Goal: Check status: Check status

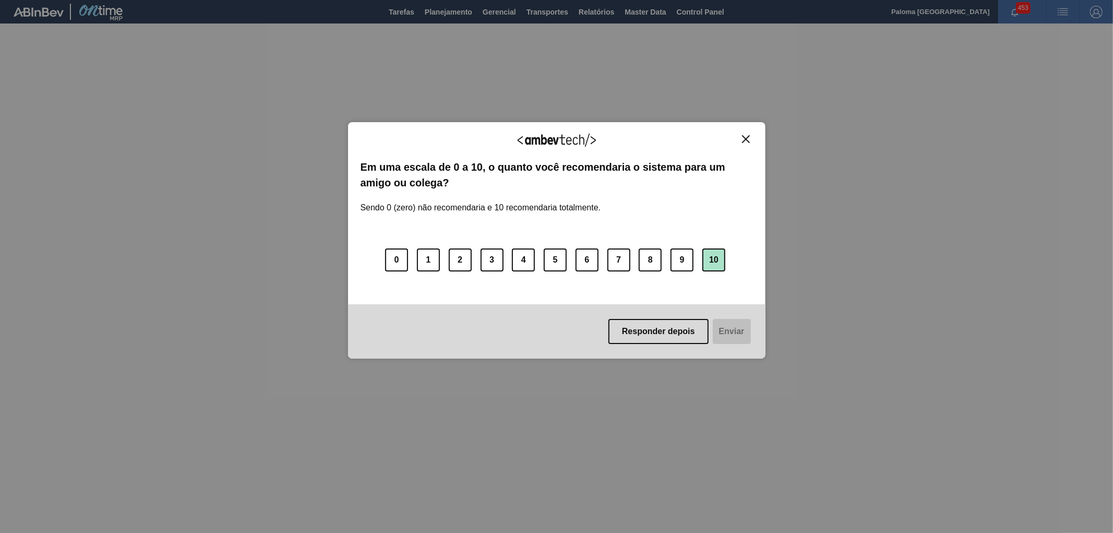
click at [713, 264] on button "10" at bounding box center [713, 259] width 23 height 23
click at [736, 332] on button "Enviar" at bounding box center [730, 331] width 40 height 25
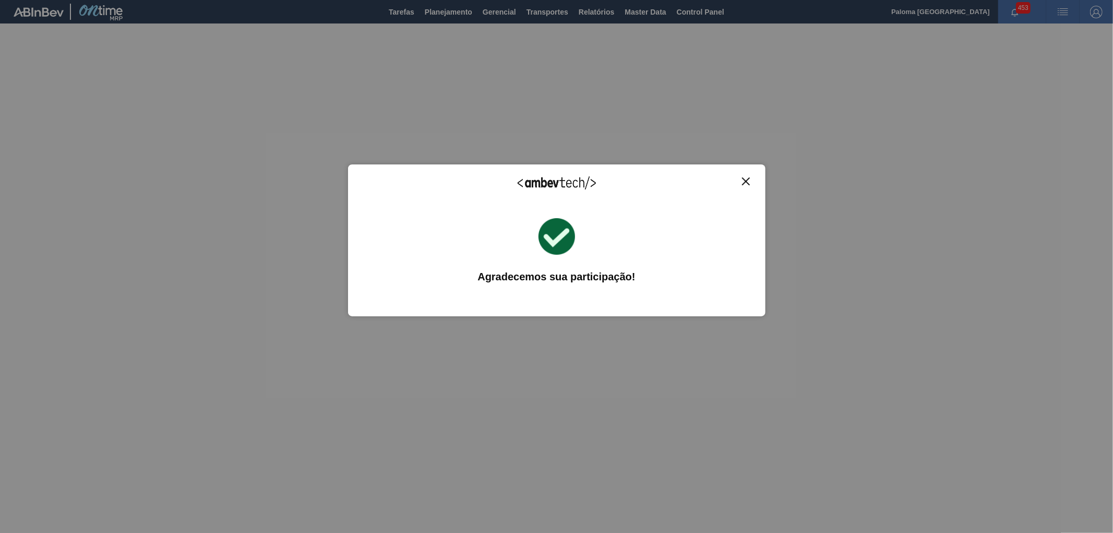
click at [750, 182] on button "Close" at bounding box center [746, 181] width 14 height 9
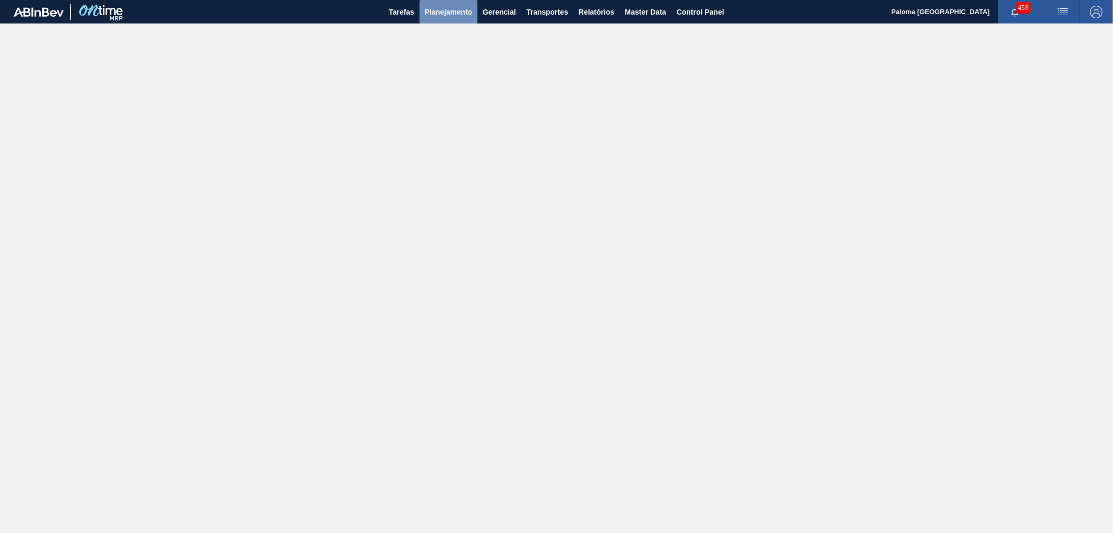
click at [450, 9] on span "Planejamento" at bounding box center [448, 12] width 47 height 13
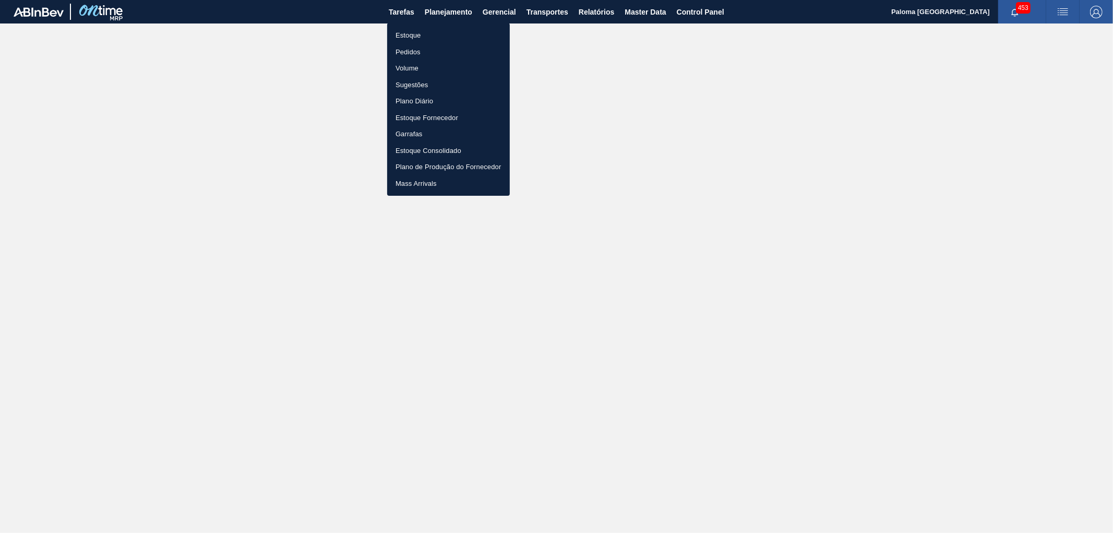
click at [410, 35] on li "Estoque" at bounding box center [448, 35] width 123 height 17
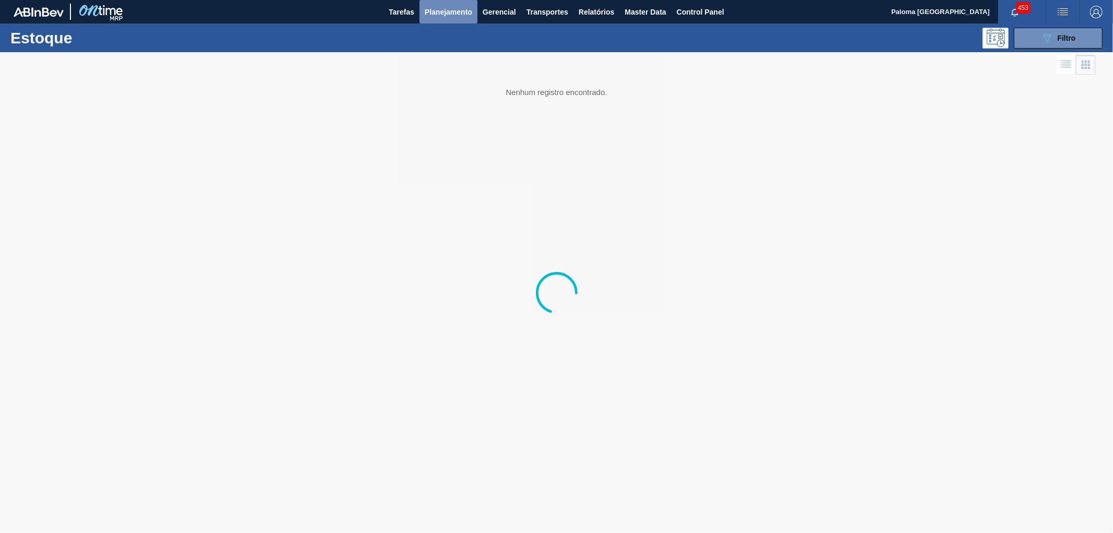
click at [441, 14] on span "Planejamento" at bounding box center [448, 12] width 47 height 13
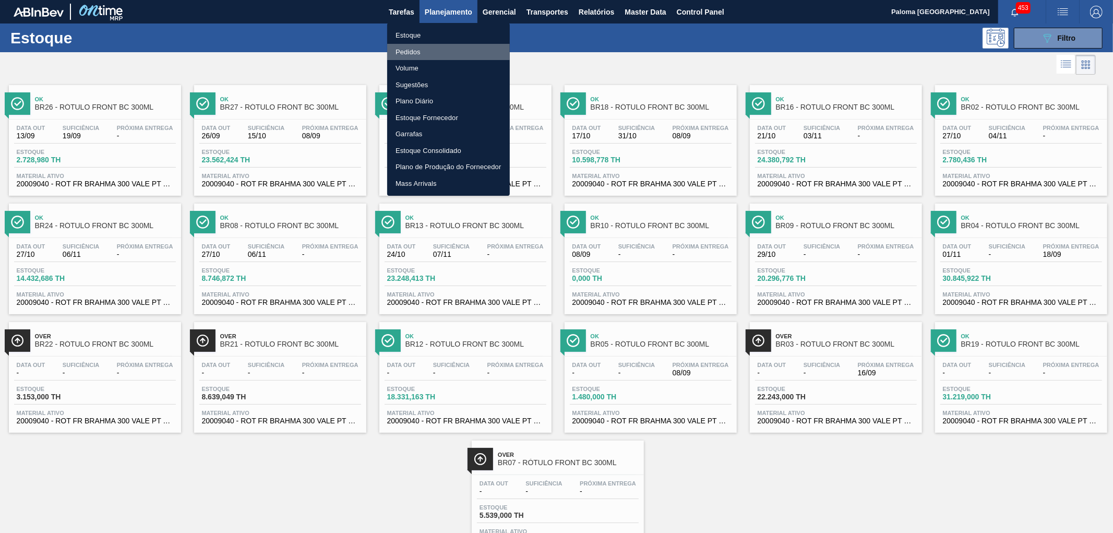
click at [428, 53] on li "Pedidos" at bounding box center [448, 52] width 123 height 17
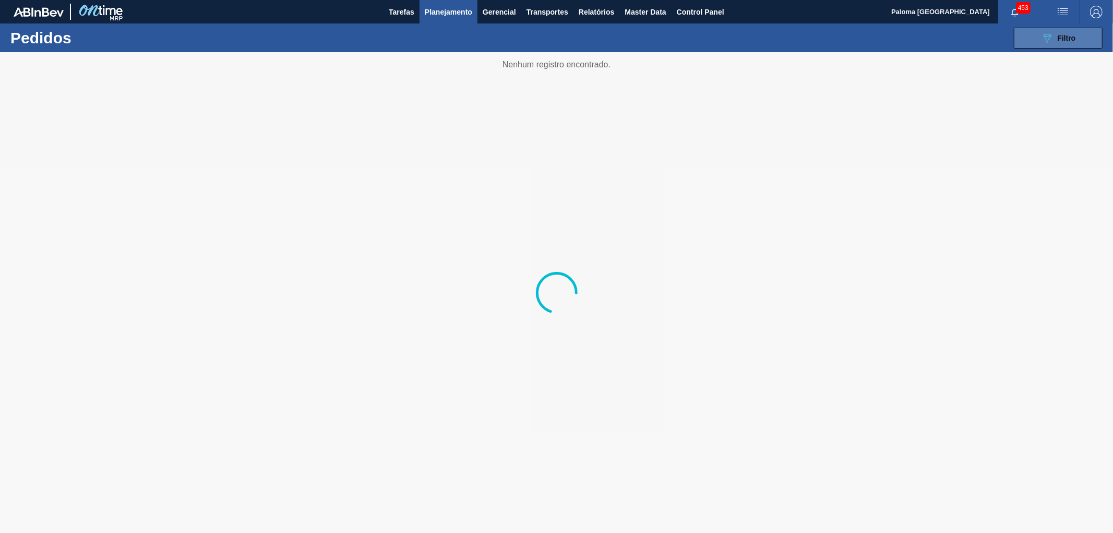
click at [1001, 43] on button "089F7B8B-B2A5-4AFE-B5C0-19BA573D28AC Filtro" at bounding box center [1057, 38] width 89 height 21
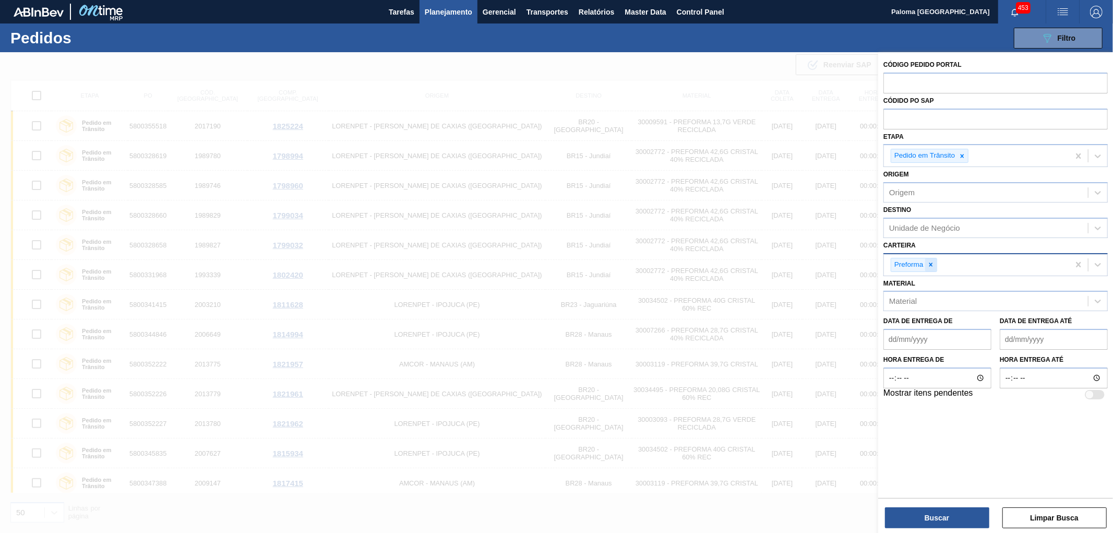
click at [931, 258] on div at bounding box center [930, 264] width 11 height 13
click at [963, 158] on icon at bounding box center [961, 155] width 7 height 7
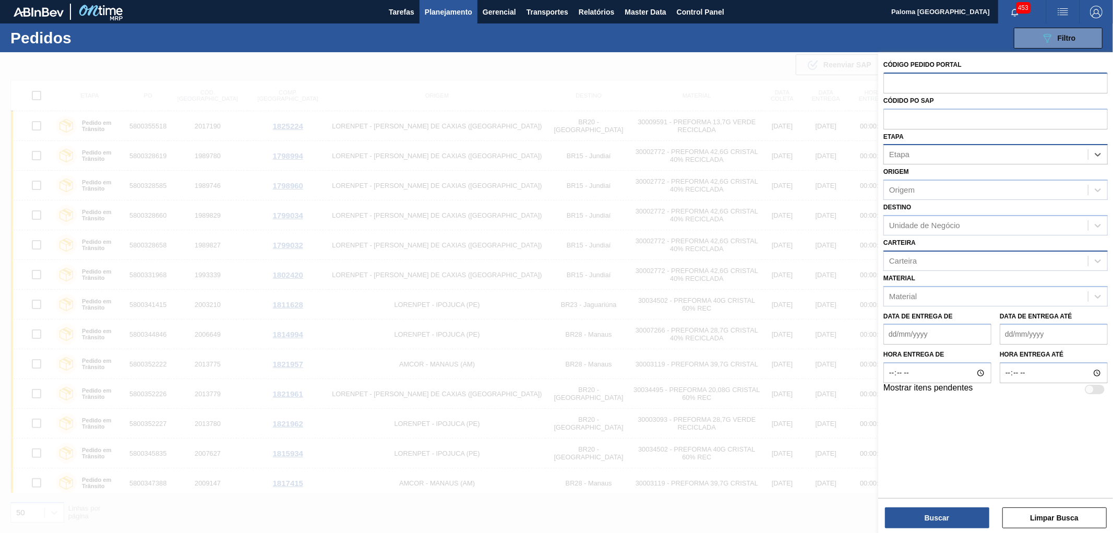
click at [942, 89] on input "text" at bounding box center [995, 82] width 224 height 20
paste input "2023740"
type input "2023740"
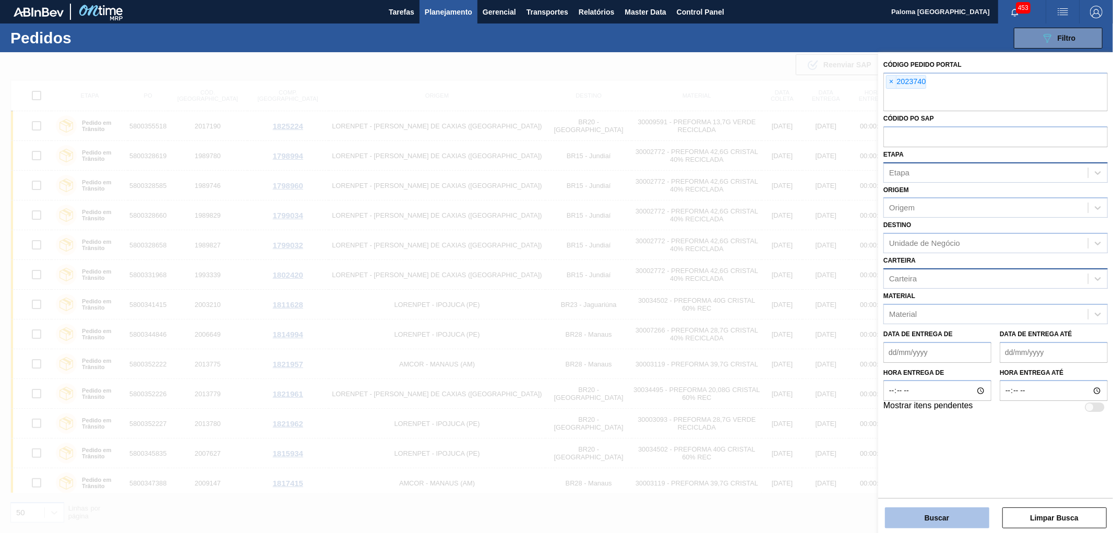
click at [962, 479] on button "Buscar" at bounding box center [937, 517] width 104 height 21
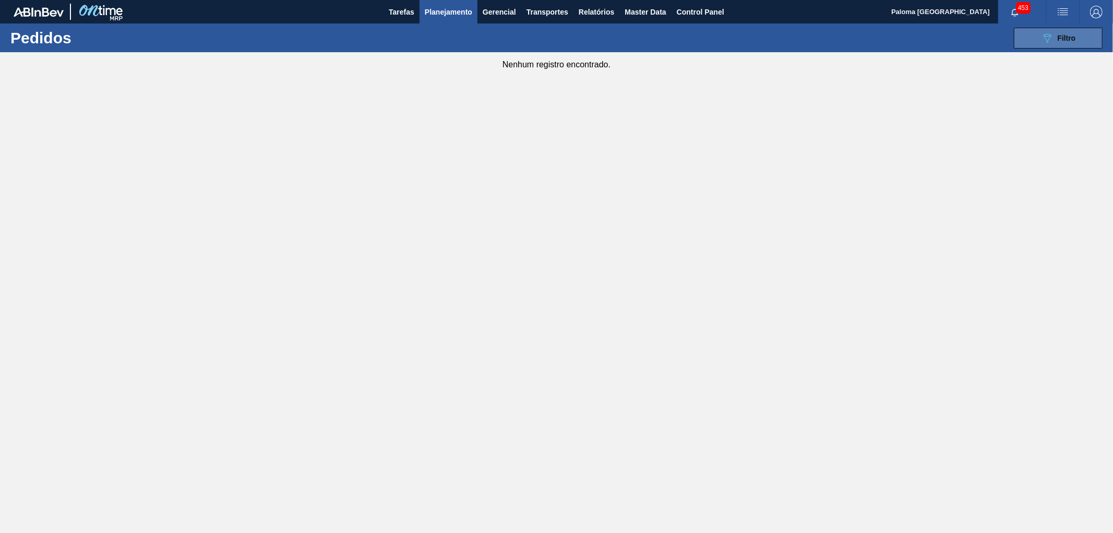
click at [1001, 37] on icon "089F7B8B-B2A5-4AFE-B5C0-19BA573D28AC" at bounding box center [1047, 38] width 13 height 13
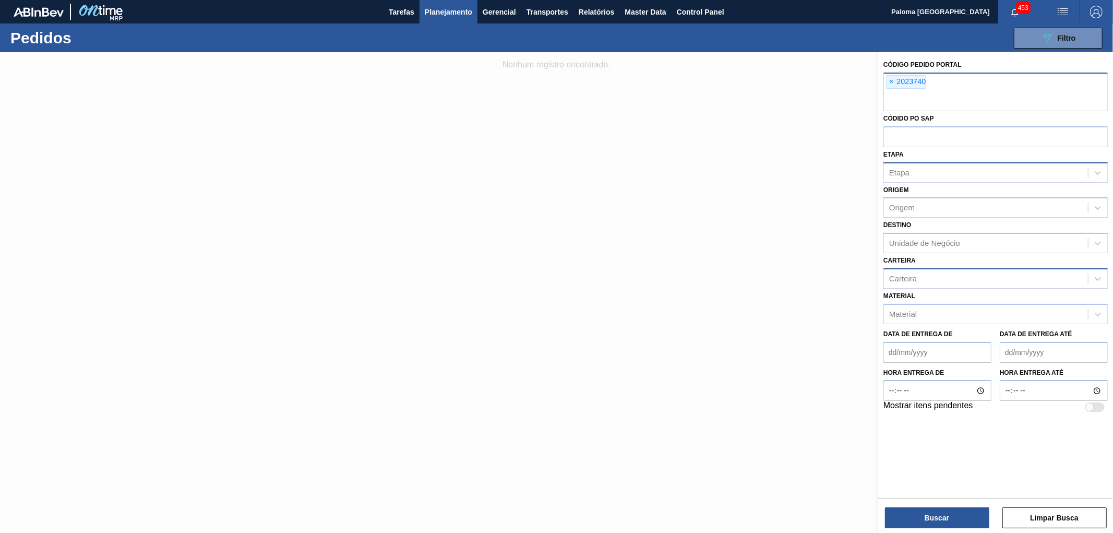
click at [897, 80] on div "× 2023740" at bounding box center [906, 82] width 40 height 14
click at [893, 81] on span "×" at bounding box center [891, 82] width 10 height 13
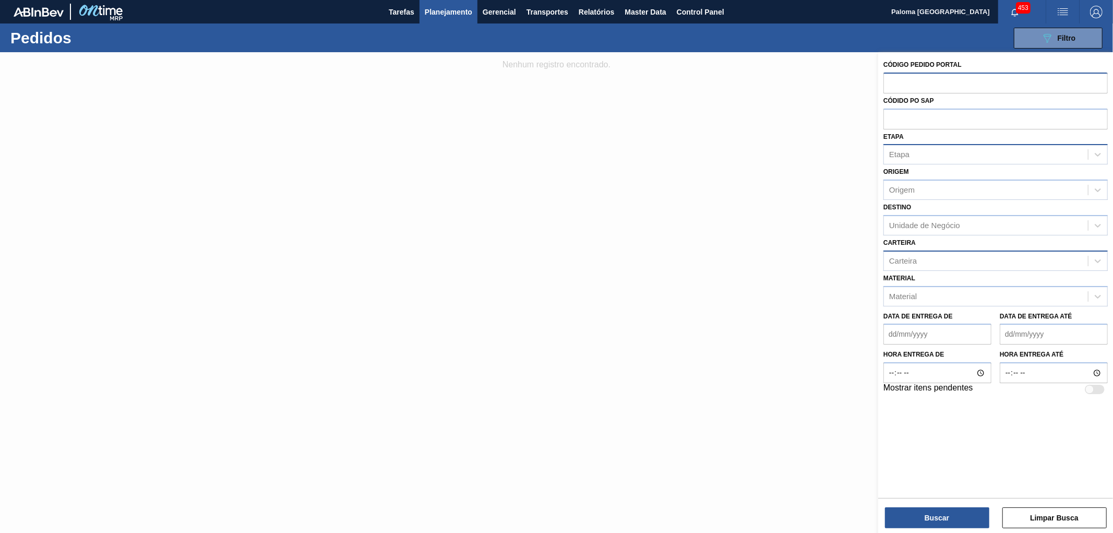
click at [438, 9] on span "Planejamento" at bounding box center [448, 12] width 47 height 13
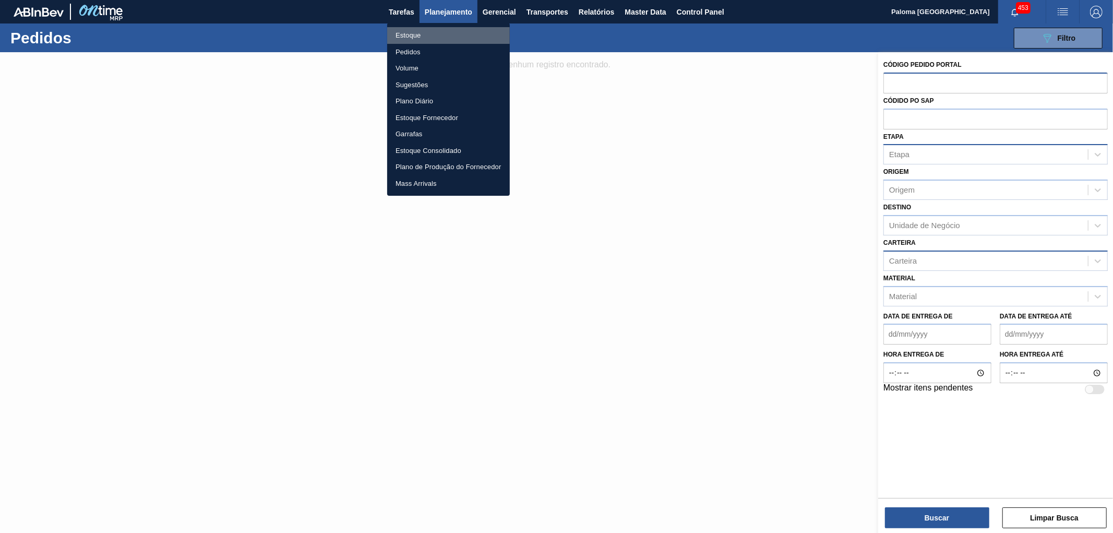
click at [414, 32] on li "Estoque" at bounding box center [448, 35] width 123 height 17
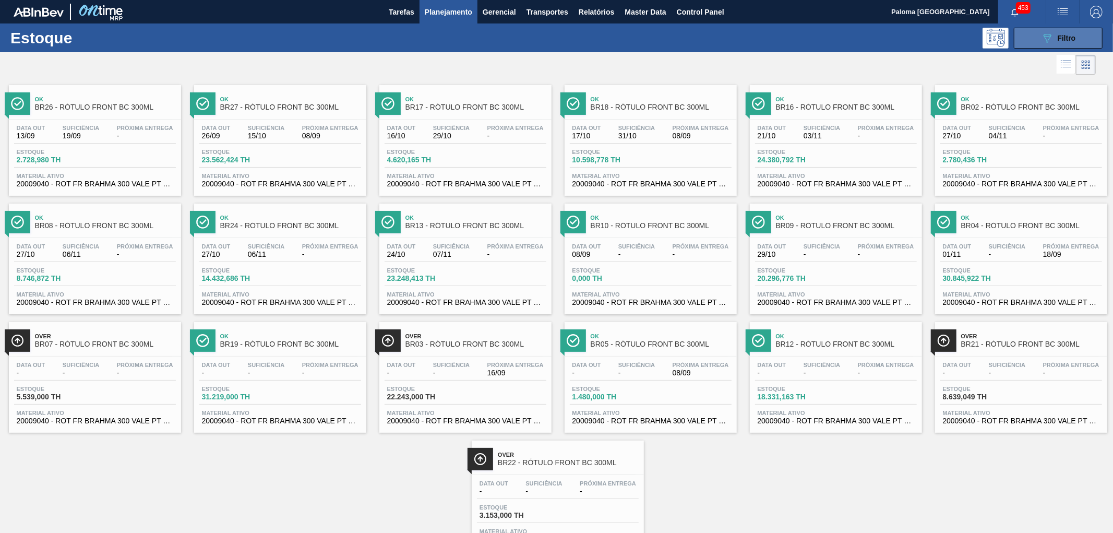
click at [1001, 35] on div "089F7B8B-B2A5-4AFE-B5C0-19BA573D28AC Filtro" at bounding box center [1058, 38] width 35 height 13
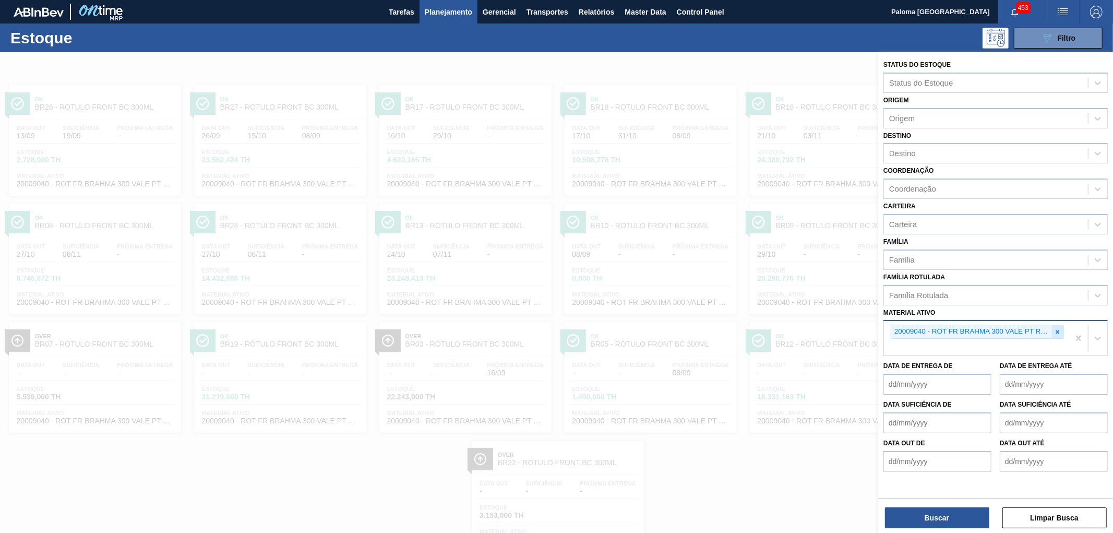
click at [1001, 330] on icon at bounding box center [1058, 332] width 4 height 4
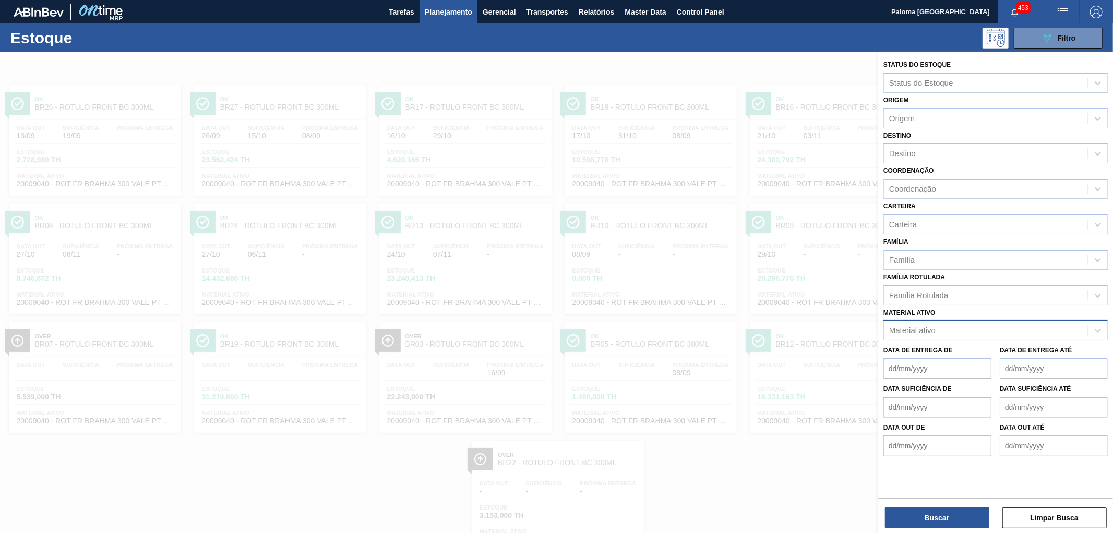
click at [674, 128] on div at bounding box center [556, 318] width 1113 height 533
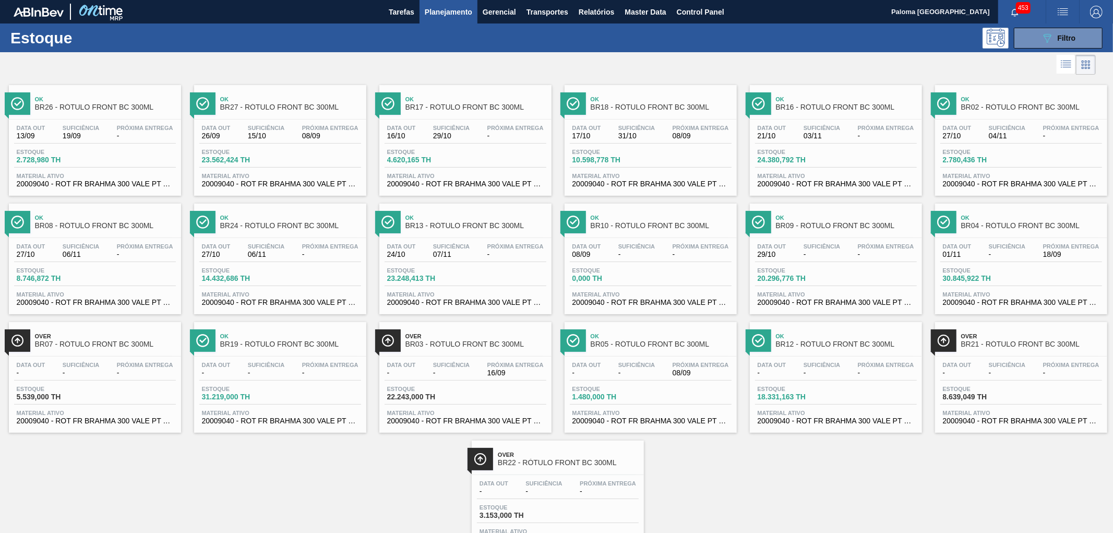
click at [674, 127] on span "Próxima Entrega" at bounding box center [700, 128] width 56 height 6
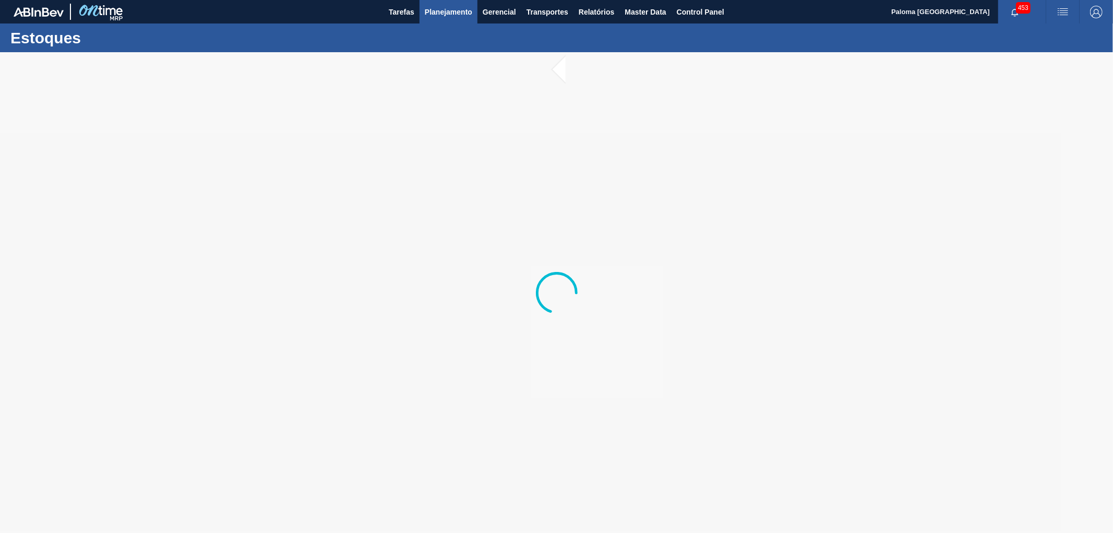
click at [426, 2] on button "Planejamento" at bounding box center [448, 11] width 58 height 23
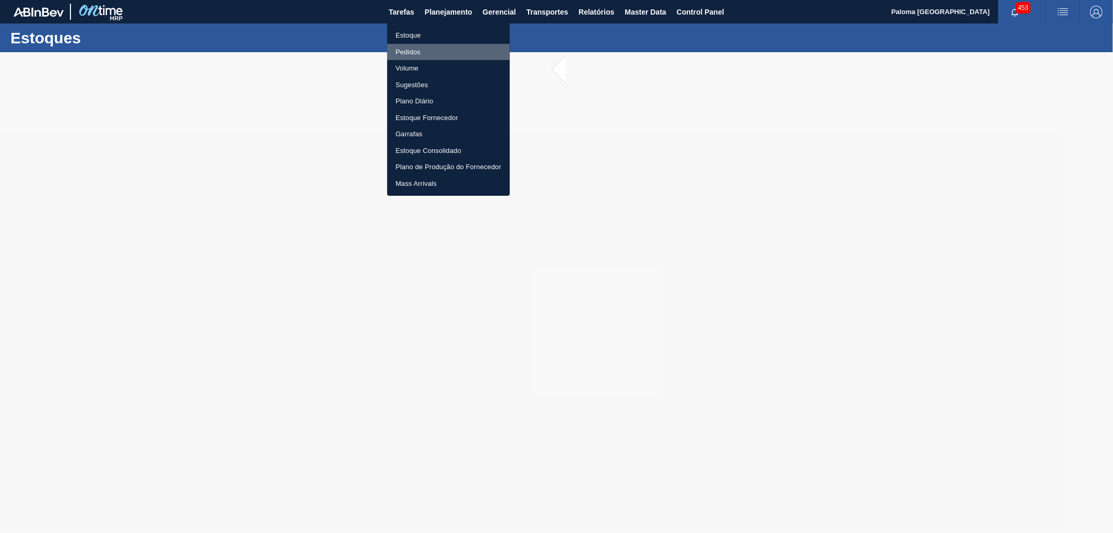
click at [418, 44] on li "Pedidos" at bounding box center [448, 52] width 123 height 17
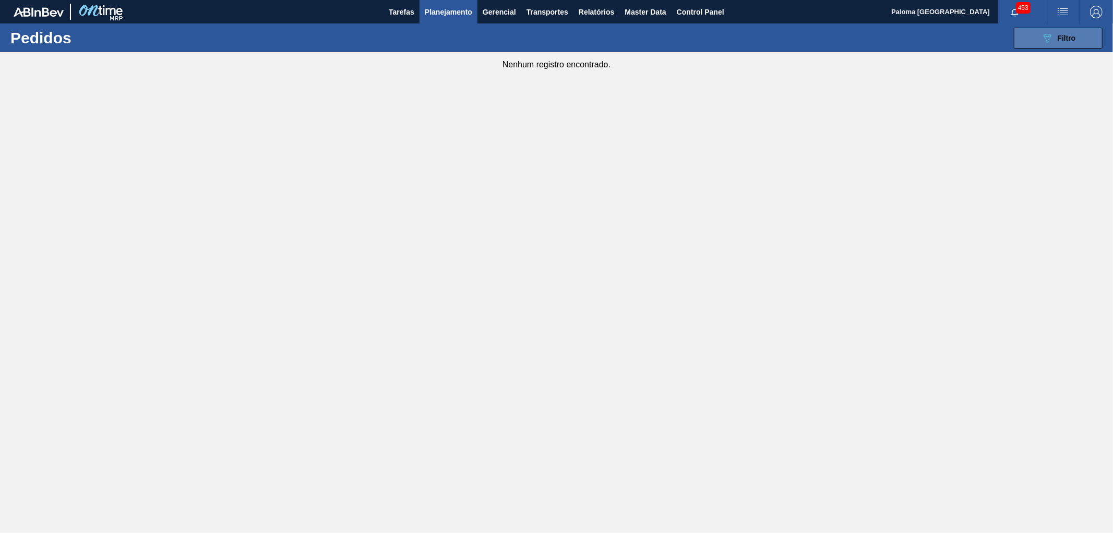
click at [1001, 45] on button "089F7B8B-B2A5-4AFE-B5C0-19BA573D28AC Filtro" at bounding box center [1057, 38] width 89 height 21
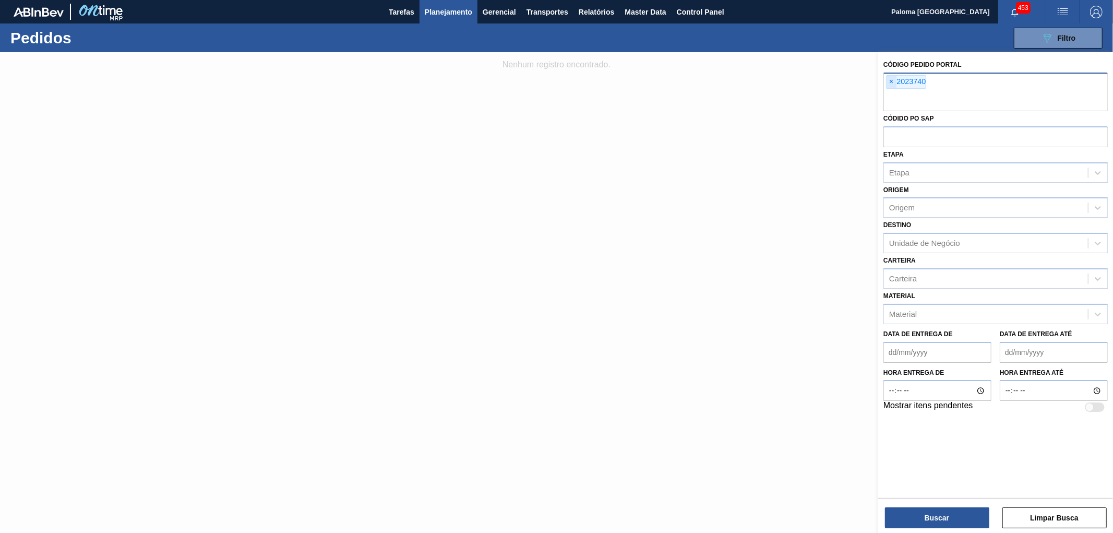
click at [886, 84] on span "×" at bounding box center [891, 82] width 10 height 13
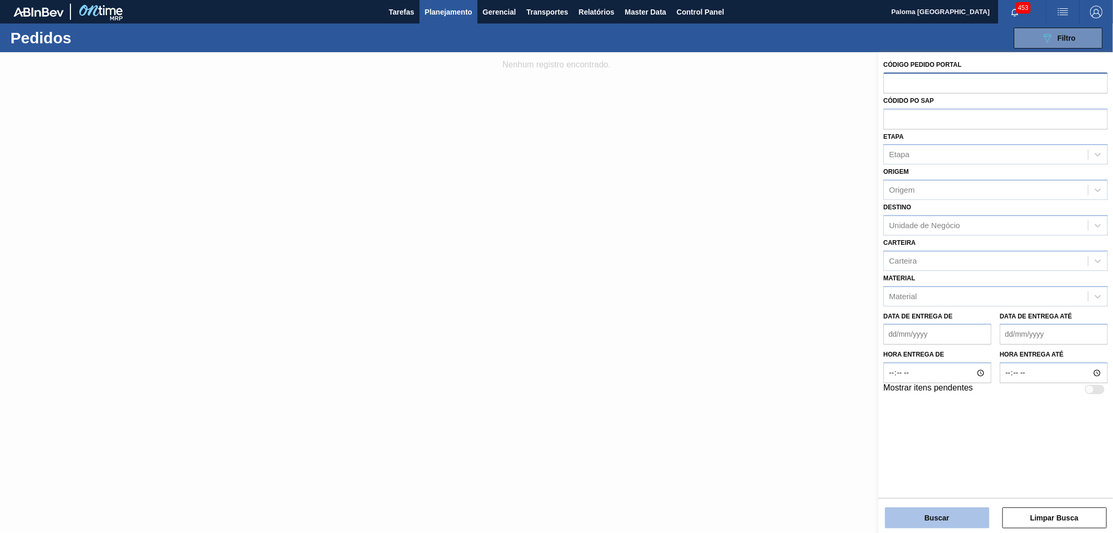
click at [900, 479] on button "Buscar" at bounding box center [937, 517] width 104 height 21
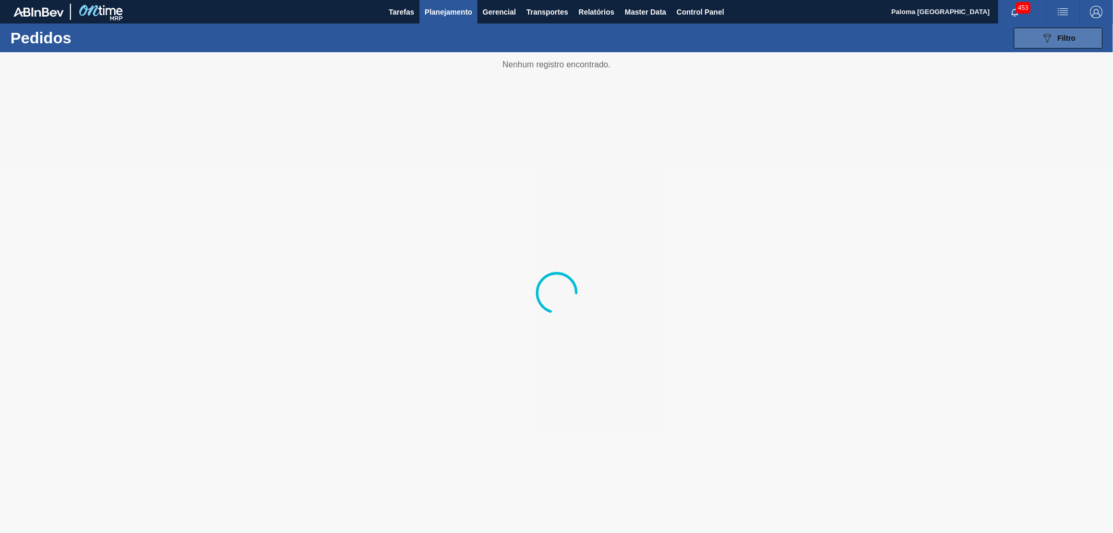
click at [1001, 42] on button "089F7B8B-B2A5-4AFE-B5C0-19BA573D28AC Filtro" at bounding box center [1057, 38] width 89 height 21
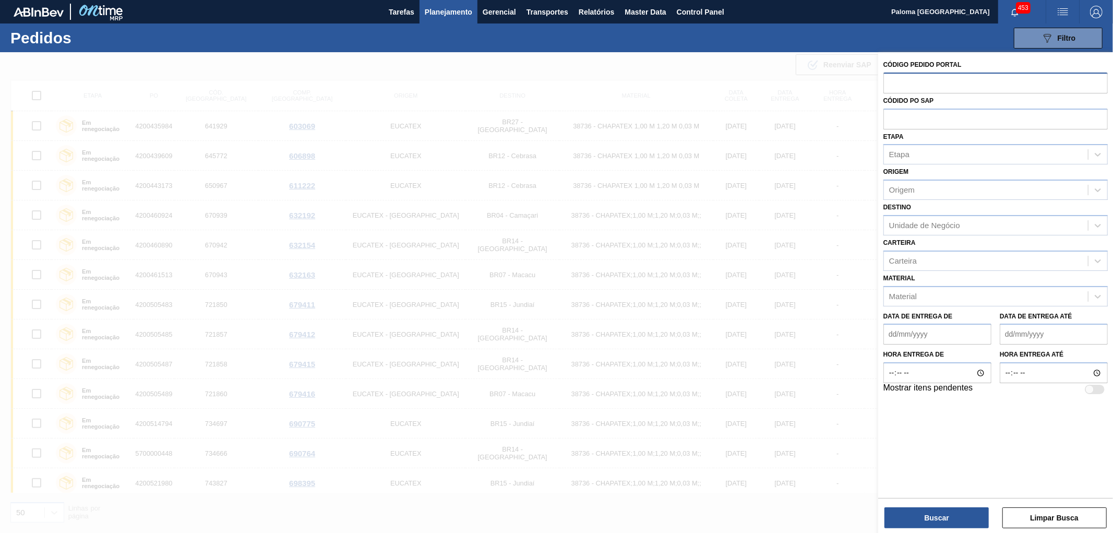
click at [683, 75] on div at bounding box center [556, 318] width 1113 height 533
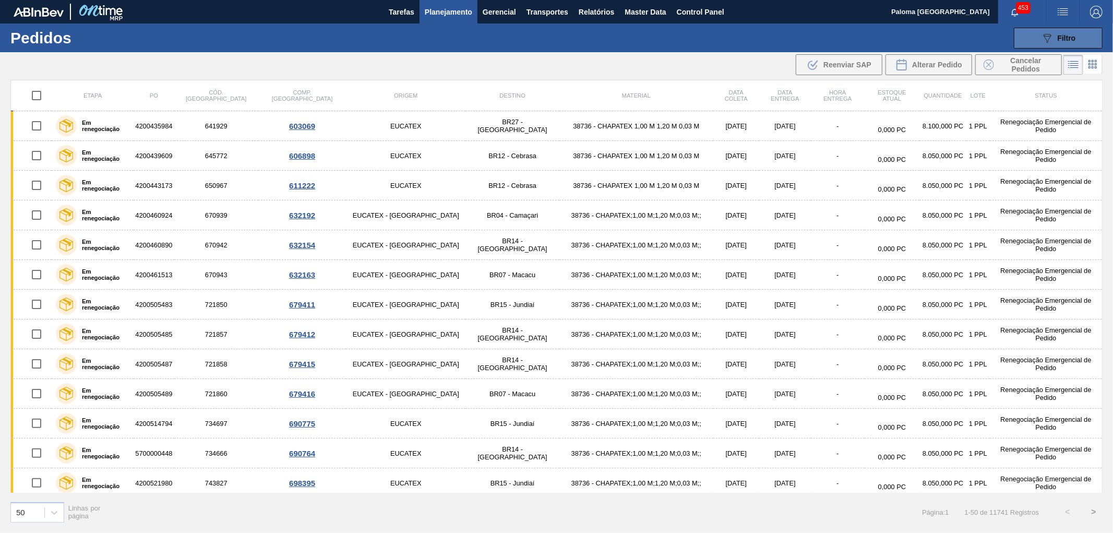
click at [1001, 43] on div "089F7B8B-B2A5-4AFE-B5C0-19BA573D28AC Filtro" at bounding box center [1058, 38] width 35 height 13
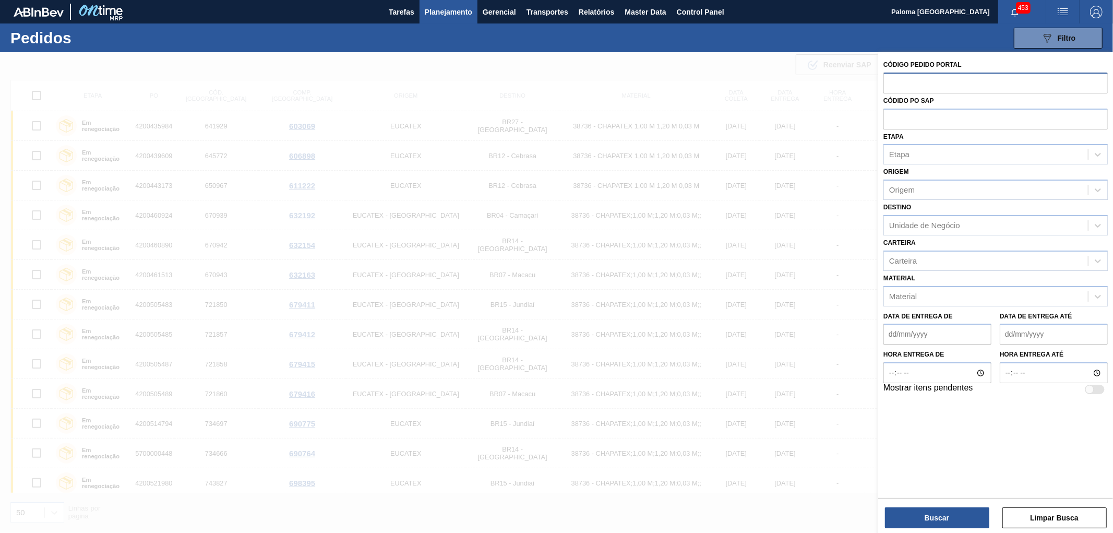
click at [909, 335] on de "Data de Entrega de" at bounding box center [937, 333] width 108 height 21
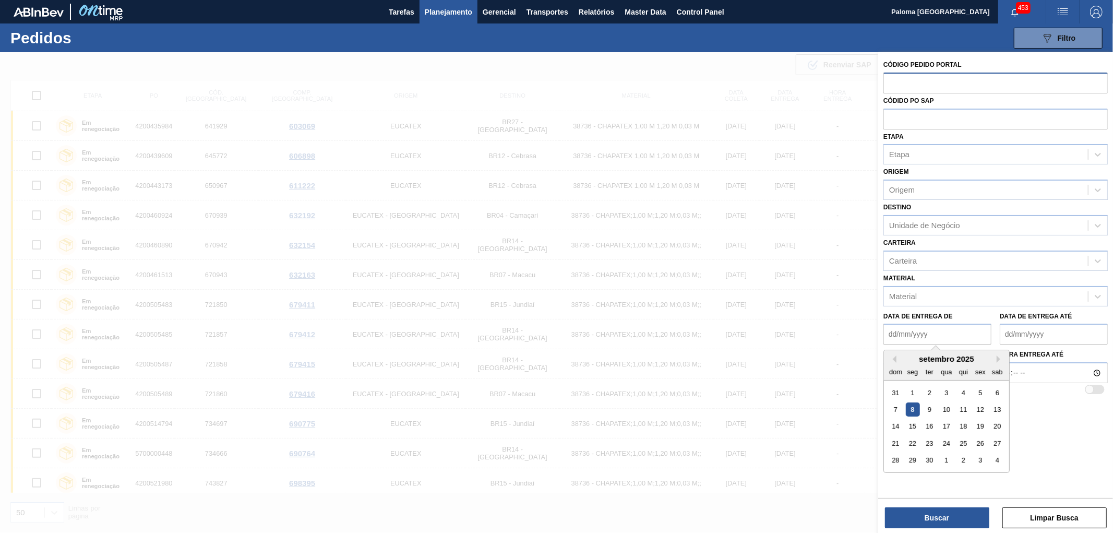
click at [910, 402] on div "8" at bounding box center [912, 409] width 14 height 14
type de "[DATE]"
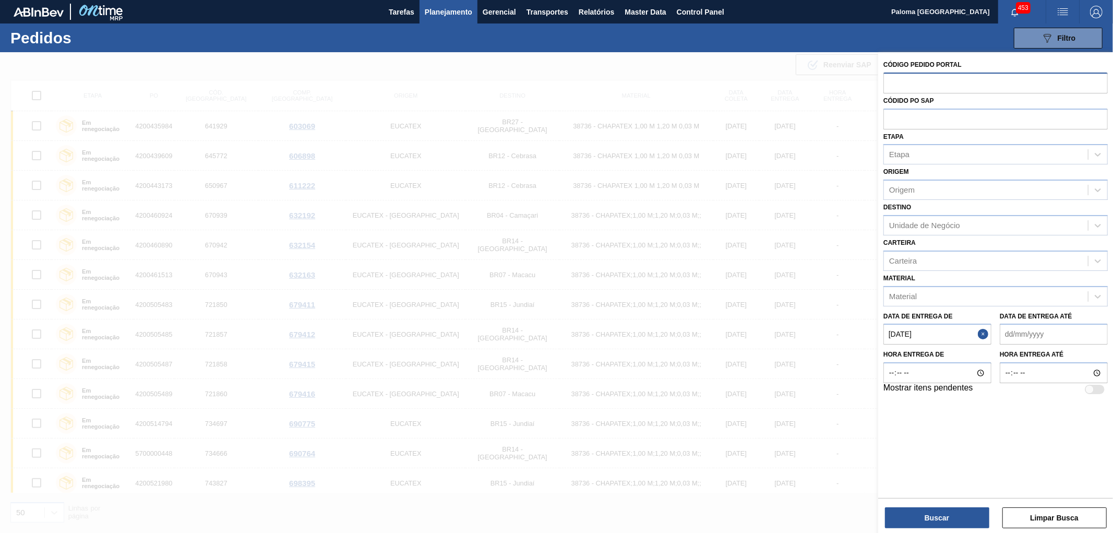
click at [1001, 330] on div "Data de Entrega até" at bounding box center [1053, 327] width 116 height 36
click at [1001, 332] on até "Data de Entrega até" at bounding box center [1053, 333] width 108 height 21
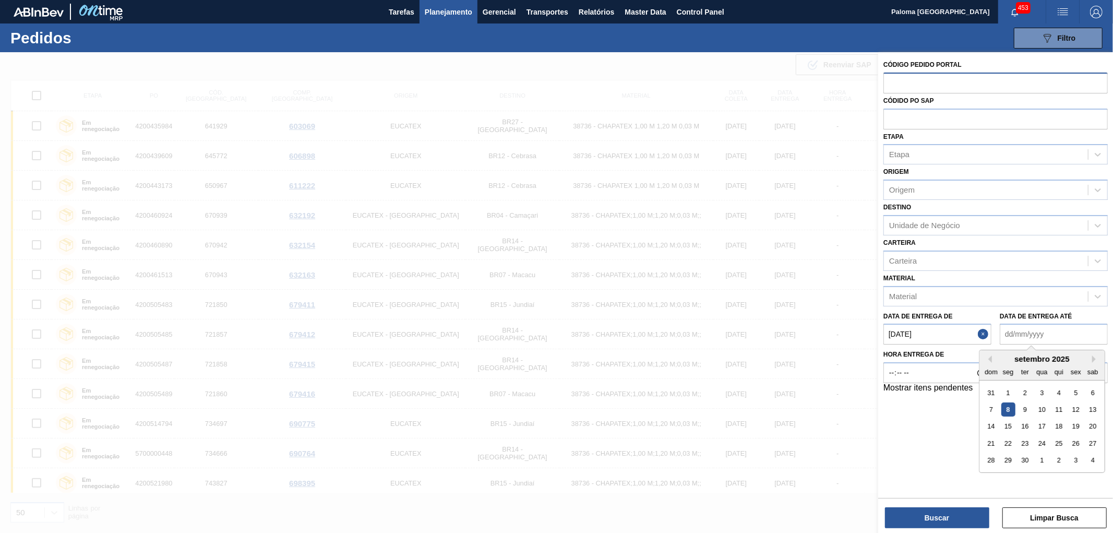
click at [1001, 457] on div "29" at bounding box center [1008, 460] width 14 height 14
type até "[DATE]"
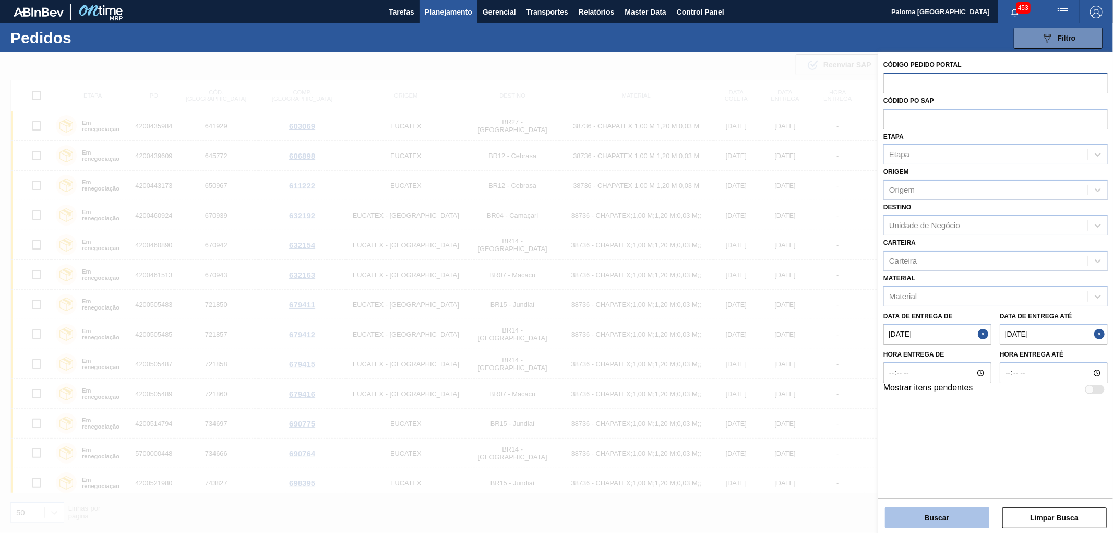
click at [947, 479] on button "Buscar" at bounding box center [937, 517] width 104 height 21
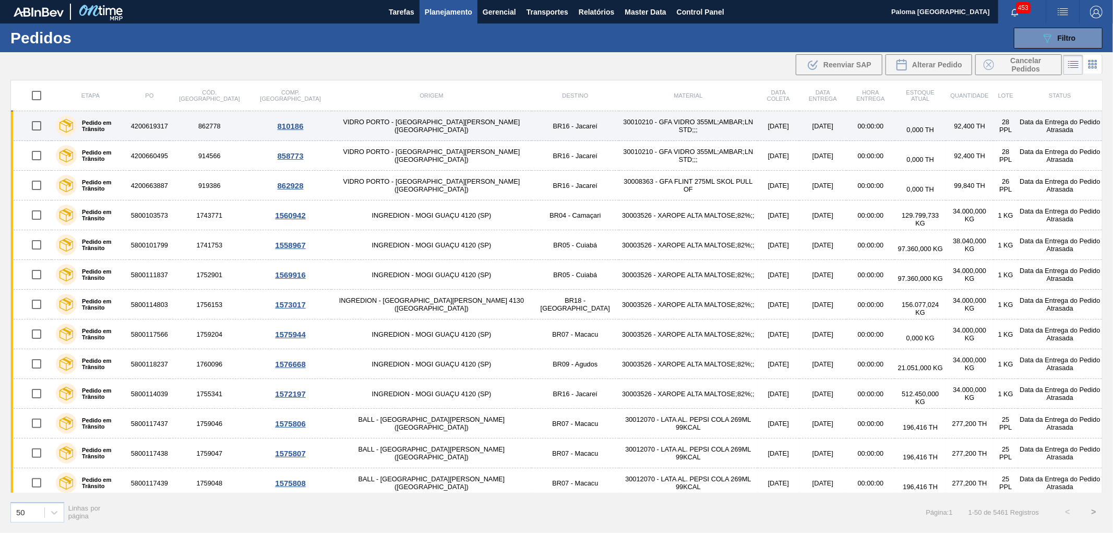
click at [204, 127] on td "862778" at bounding box center [210, 126] width 80 height 30
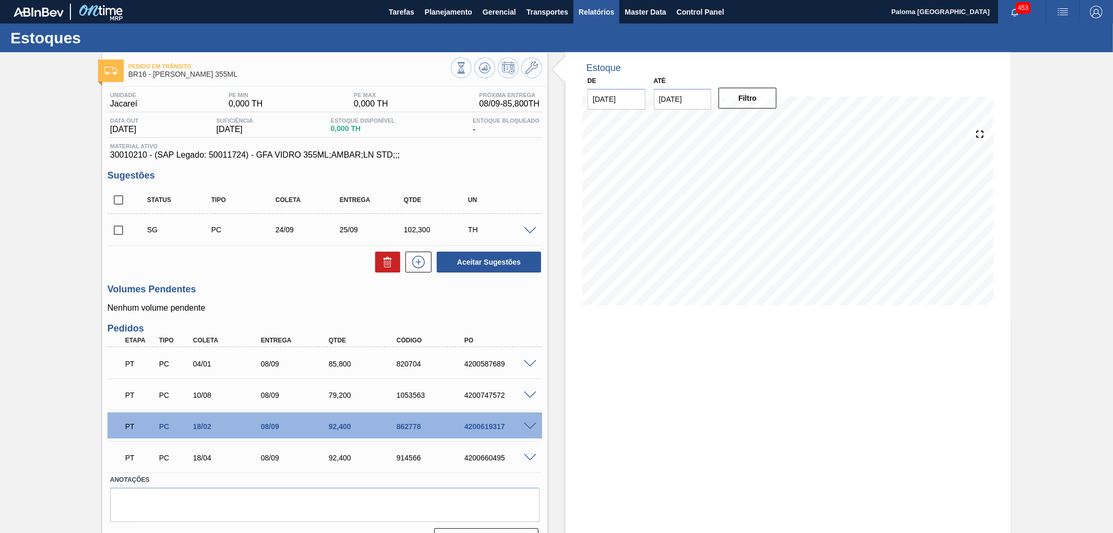
click at [583, 11] on span "Relatórios" at bounding box center [595, 12] width 35 height 13
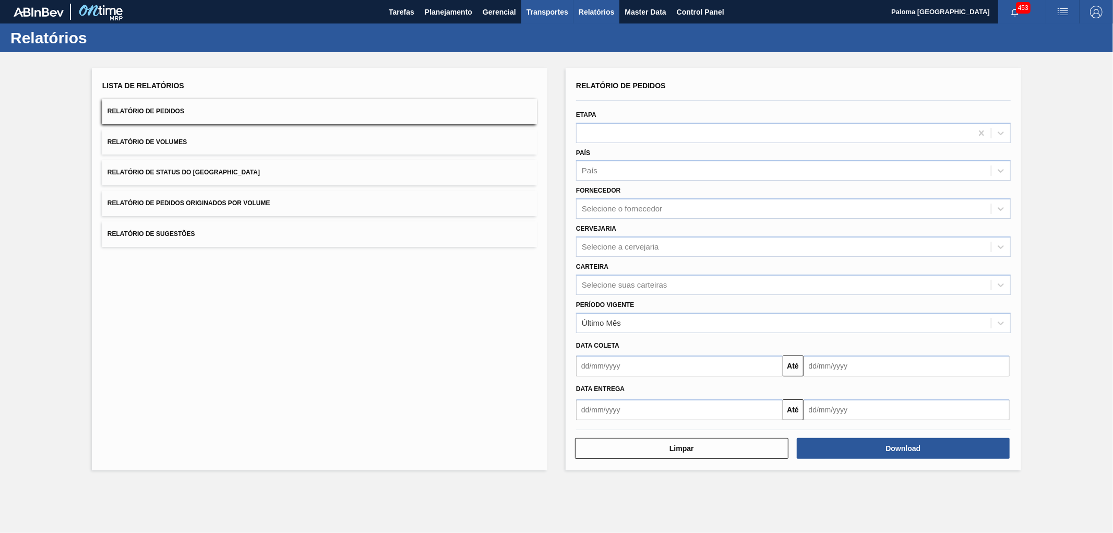
click at [531, 8] on span "Transportes" at bounding box center [547, 12] width 42 height 13
click at [535, 35] on li "Composição de Carga" at bounding box center [547, 35] width 86 height 17
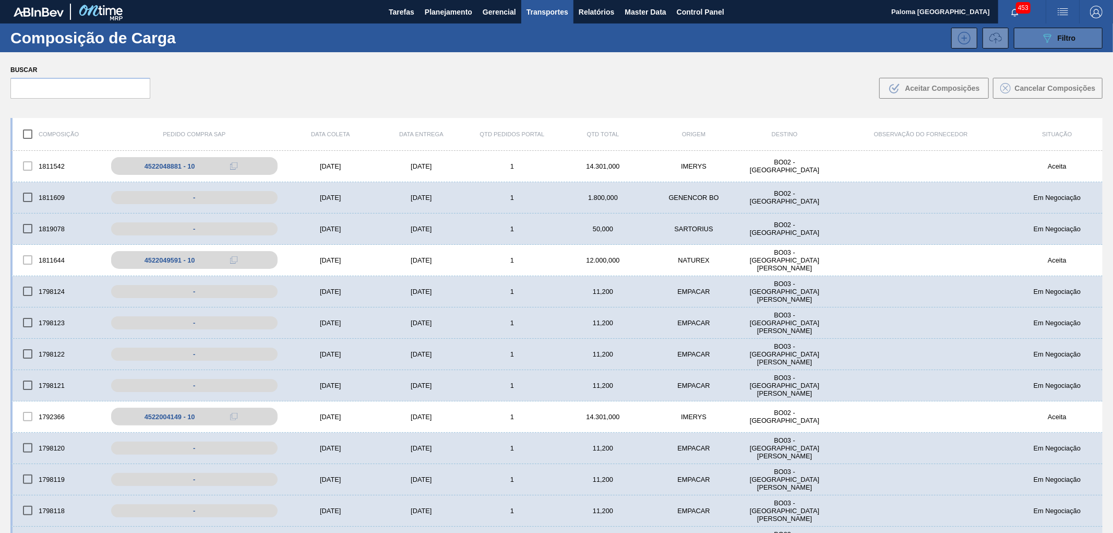
click at [1001, 45] on button "089F7B8B-B2A5-4AFE-B5C0-19BA573D28AC Filtro" at bounding box center [1057, 38] width 89 height 21
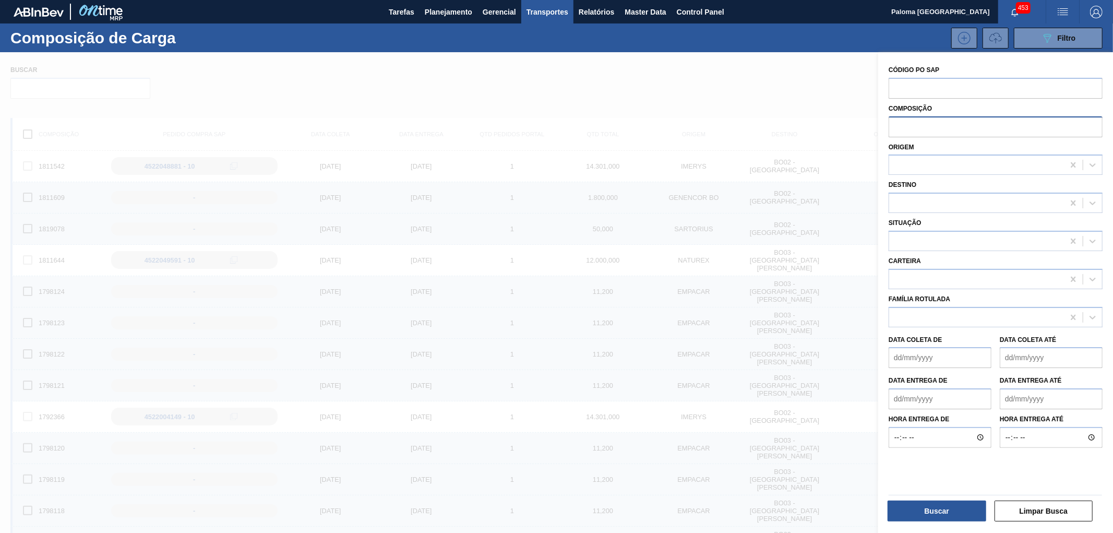
click at [917, 127] on input "text" at bounding box center [995, 126] width 214 height 20
paste input "2023740"
type input "2023740"
click at [952, 479] on button "Buscar" at bounding box center [936, 510] width 99 height 21
